Goal: Transaction & Acquisition: Purchase product/service

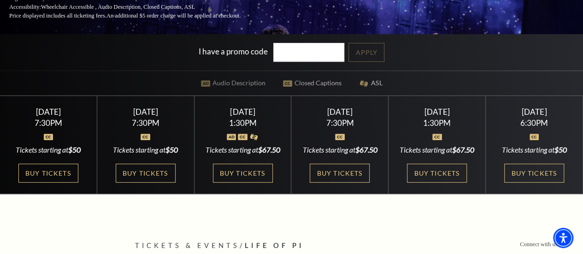
scroll to position [161, 0]
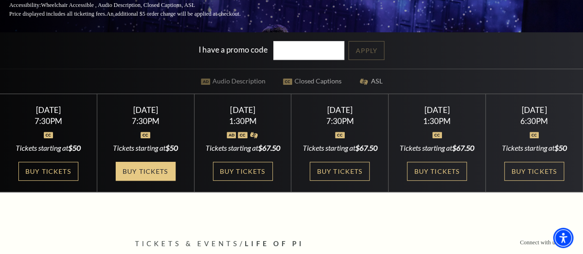
click at [135, 178] on link "Buy Tickets" at bounding box center [146, 171] width 60 height 19
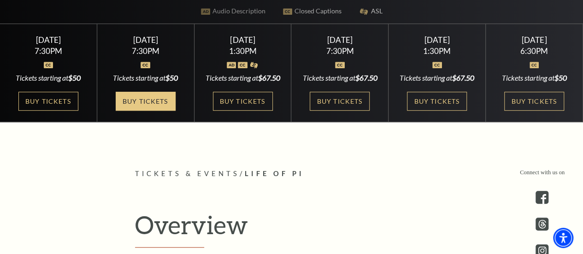
scroll to position [230, 0]
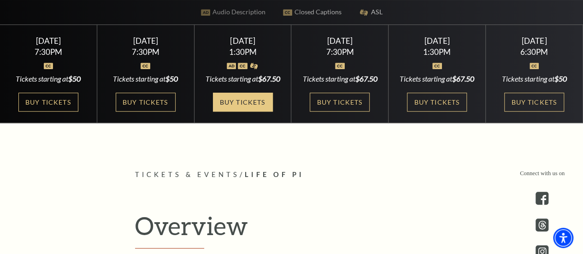
click at [236, 112] on link "Buy Tickets" at bounding box center [243, 102] width 60 height 19
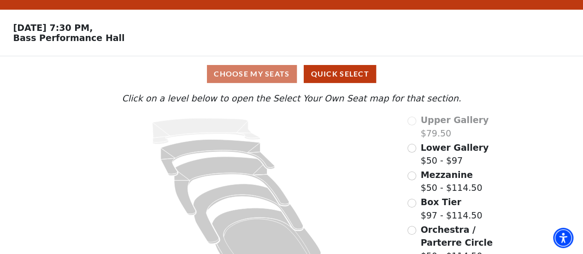
scroll to position [47, 0]
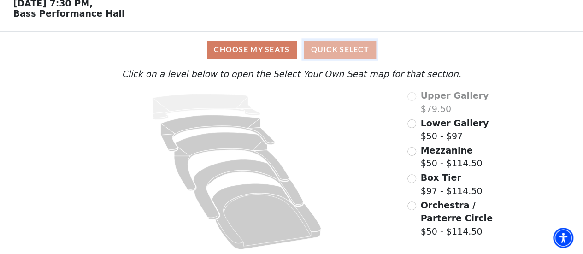
click at [346, 50] on button "Quick Select" at bounding box center [340, 50] width 72 height 18
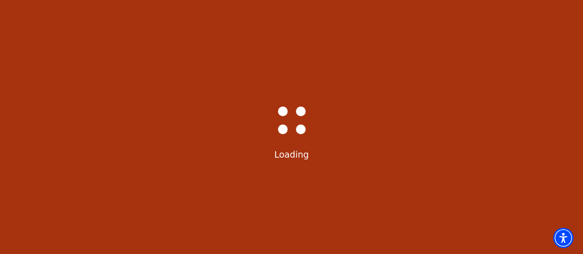
scroll to position [0, 0]
select select "6214"
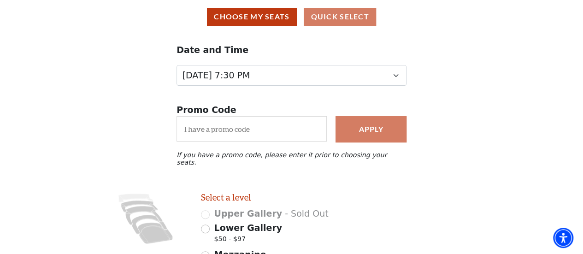
scroll to position [76, 0]
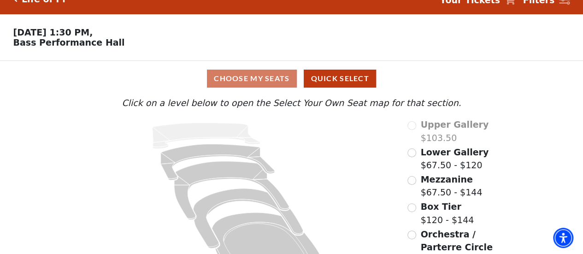
scroll to position [47, 0]
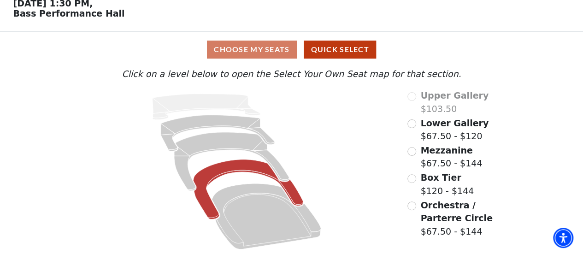
click at [218, 170] on icon "Box Tier - Seats Available: 13" at bounding box center [249, 189] width 110 height 60
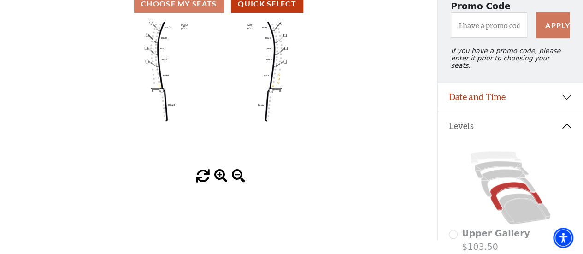
scroll to position [101, 0]
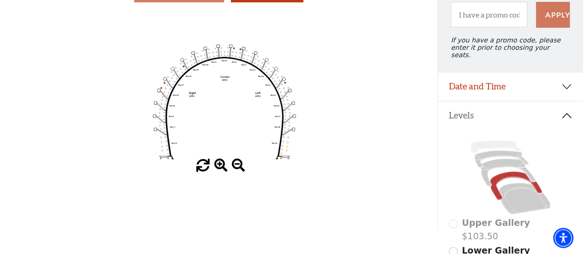
click at [234, 49] on circle at bounding box center [234, 48] width 2 height 2
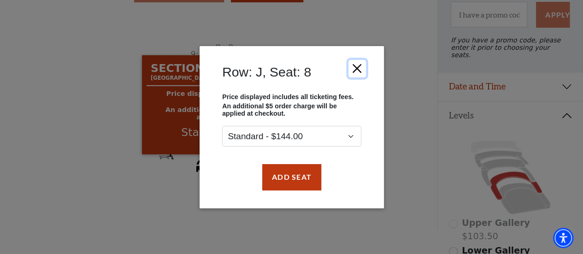
click at [352, 70] on button "Close" at bounding box center [357, 68] width 18 height 18
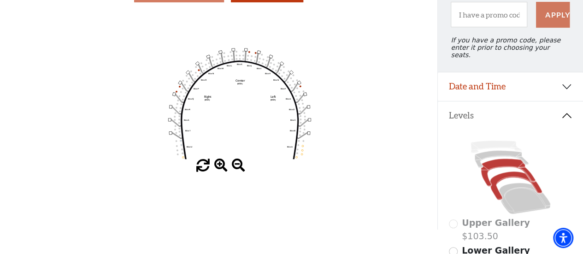
click at [501, 160] on icon at bounding box center [508, 173] width 54 height 28
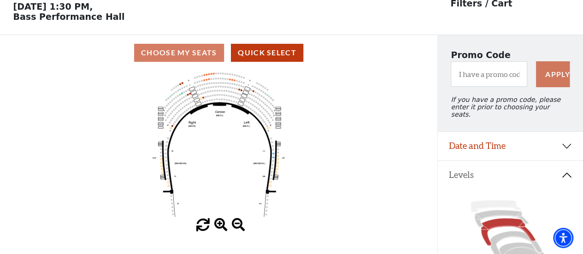
scroll to position [42, 0]
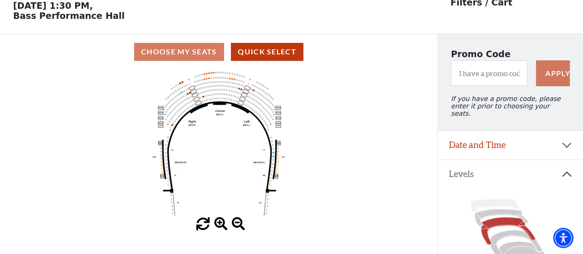
click at [203, 97] on circle at bounding box center [203, 96] width 2 height 2
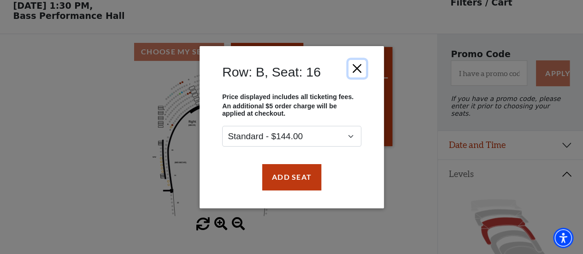
click at [360, 70] on button "Close" at bounding box center [357, 68] width 18 height 18
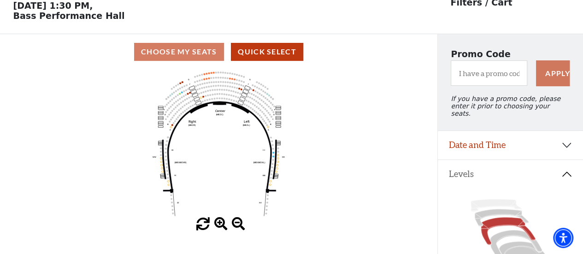
click at [209, 74] on circle at bounding box center [209, 73] width 2 height 2
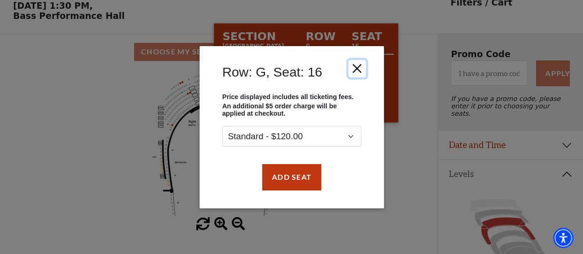
click at [357, 68] on button "Close" at bounding box center [357, 68] width 18 height 18
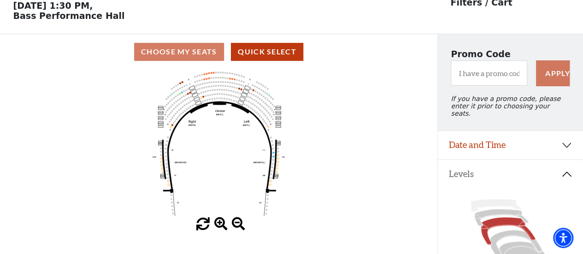
click at [511, 213] on icon at bounding box center [511, 236] width 124 height 78
click at [506, 213] on icon at bounding box center [511, 236] width 124 height 78
click at [517, 209] on icon at bounding box center [502, 217] width 54 height 17
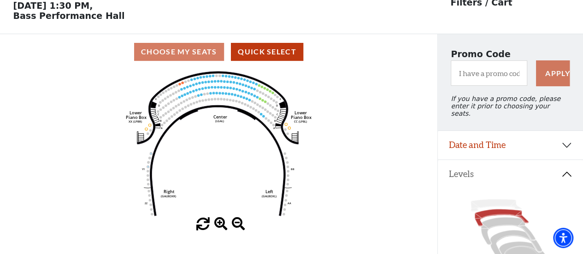
click at [219, 94] on circle at bounding box center [220, 93] width 2 height 2
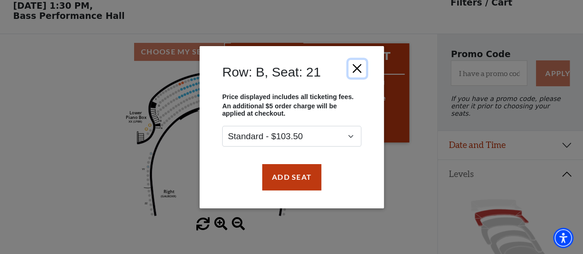
click at [360, 71] on button "Close" at bounding box center [357, 68] width 18 height 18
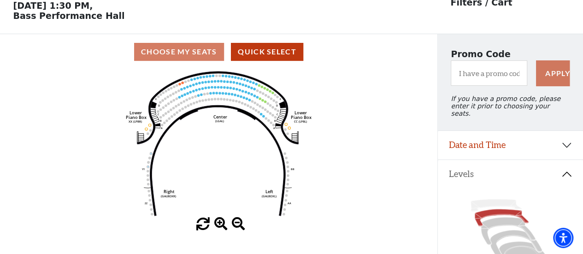
click at [266, 119] on use "Seat Selected" at bounding box center [266, 118] width 3 height 3
click at [261, 115] on circle at bounding box center [261, 113] width 2 height 2
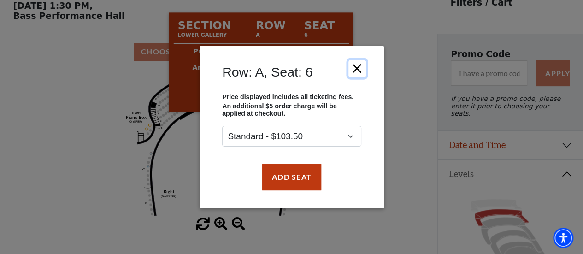
click at [361, 70] on button "Close" at bounding box center [357, 68] width 18 height 18
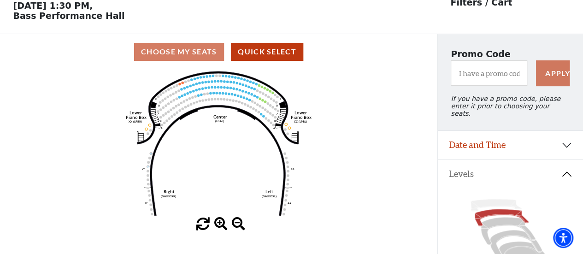
click at [219, 94] on circle at bounding box center [220, 93] width 2 height 2
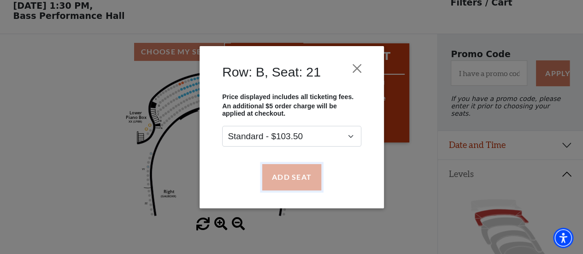
click at [304, 177] on button "Add Seat" at bounding box center [291, 177] width 59 height 26
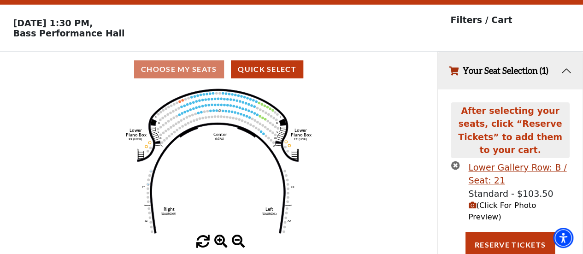
scroll to position [28, 0]
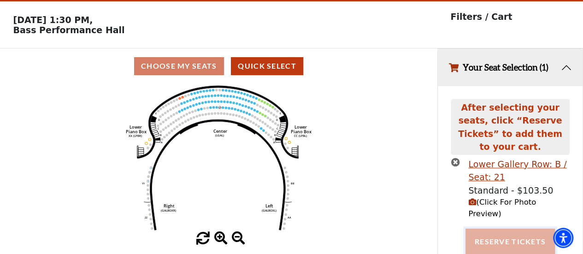
click at [517, 229] on button "Reserve Tickets" at bounding box center [509, 242] width 89 height 26
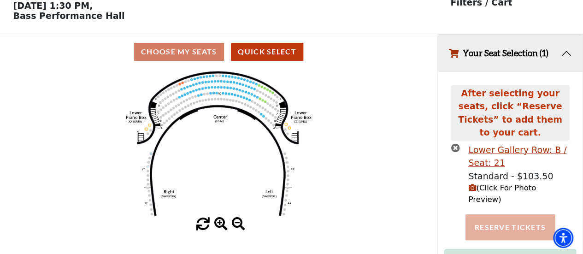
scroll to position [81, 0]
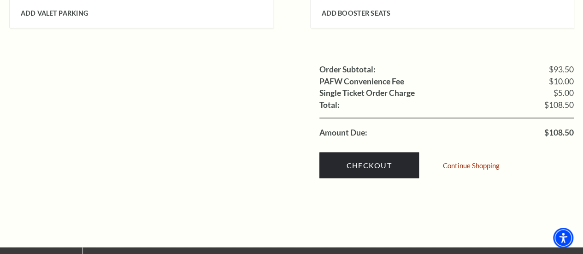
scroll to position [870, 0]
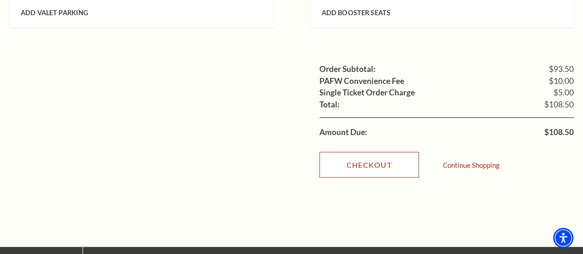
click at [366, 152] on link "Checkout" at bounding box center [369, 165] width 100 height 26
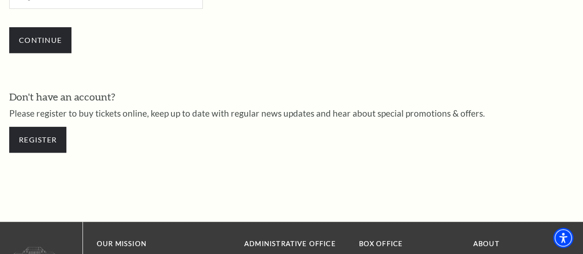
scroll to position [367, 0]
